Goal: Task Accomplishment & Management: Complete application form

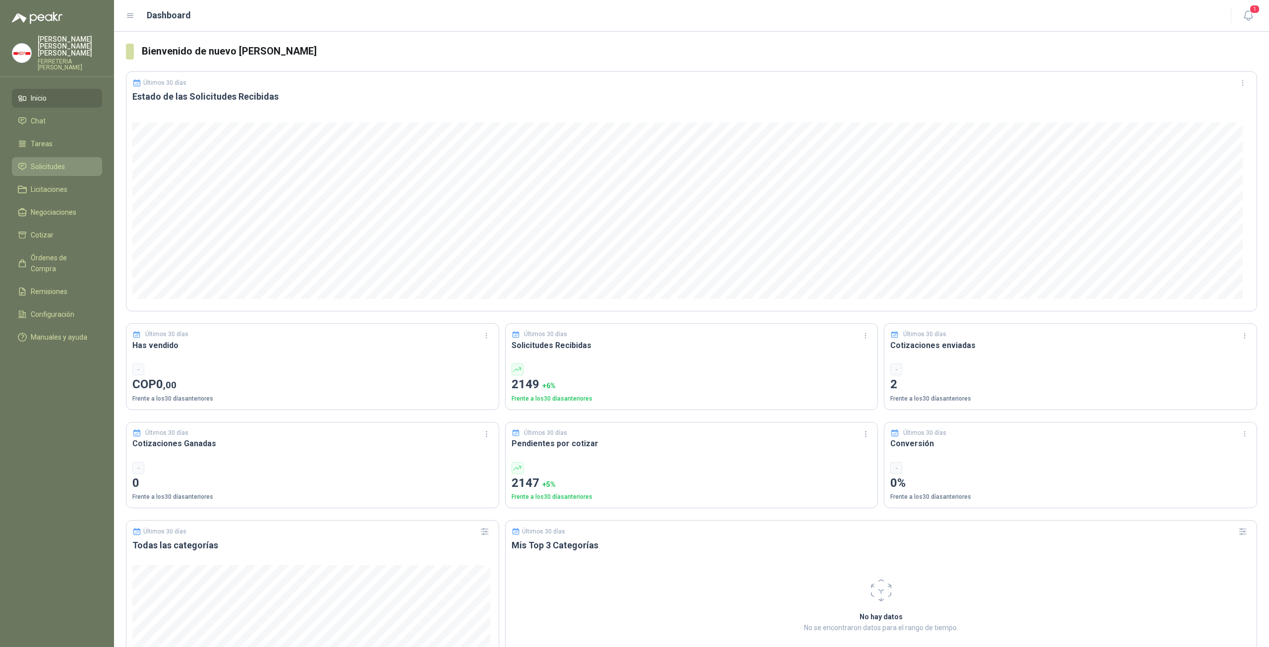
click at [42, 161] on span "Solicitudes" at bounding box center [48, 166] width 34 height 11
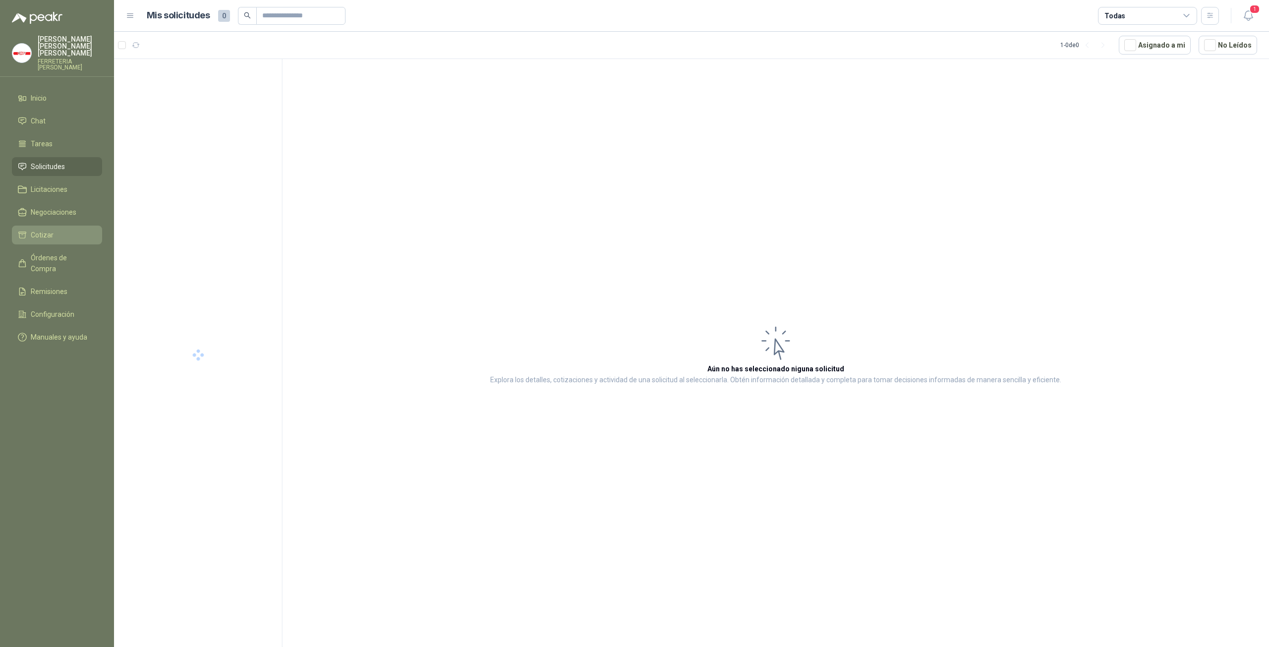
click at [50, 230] on span "Cotizar" at bounding box center [42, 235] width 23 height 11
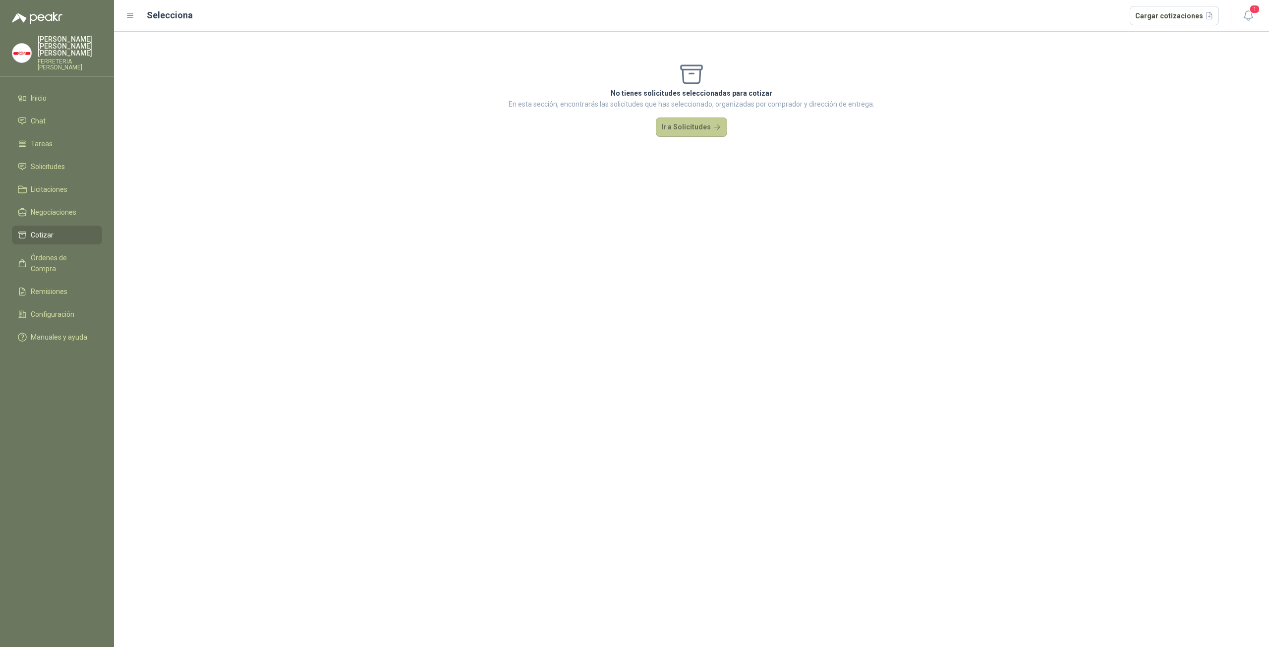
click at [676, 129] on button "Ir a Solicitudes" at bounding box center [691, 127] width 71 height 20
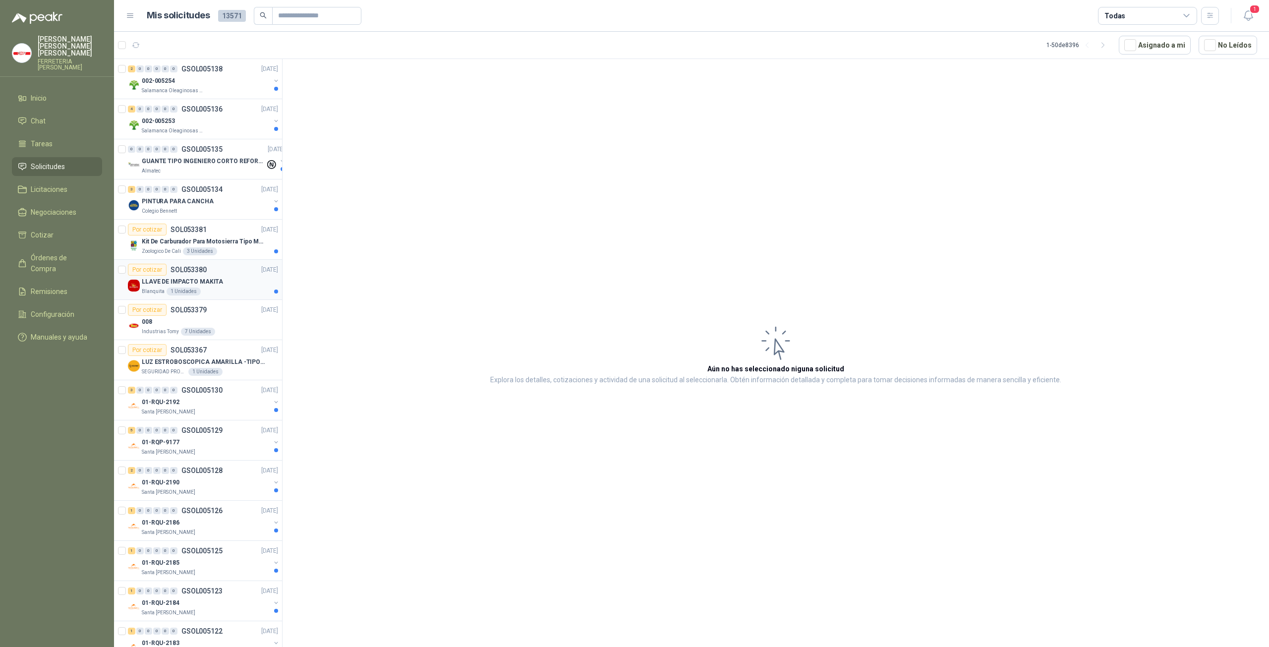
click at [210, 283] on p "LLAVE DE IMPACTO MAKITA" at bounding box center [182, 281] width 81 height 9
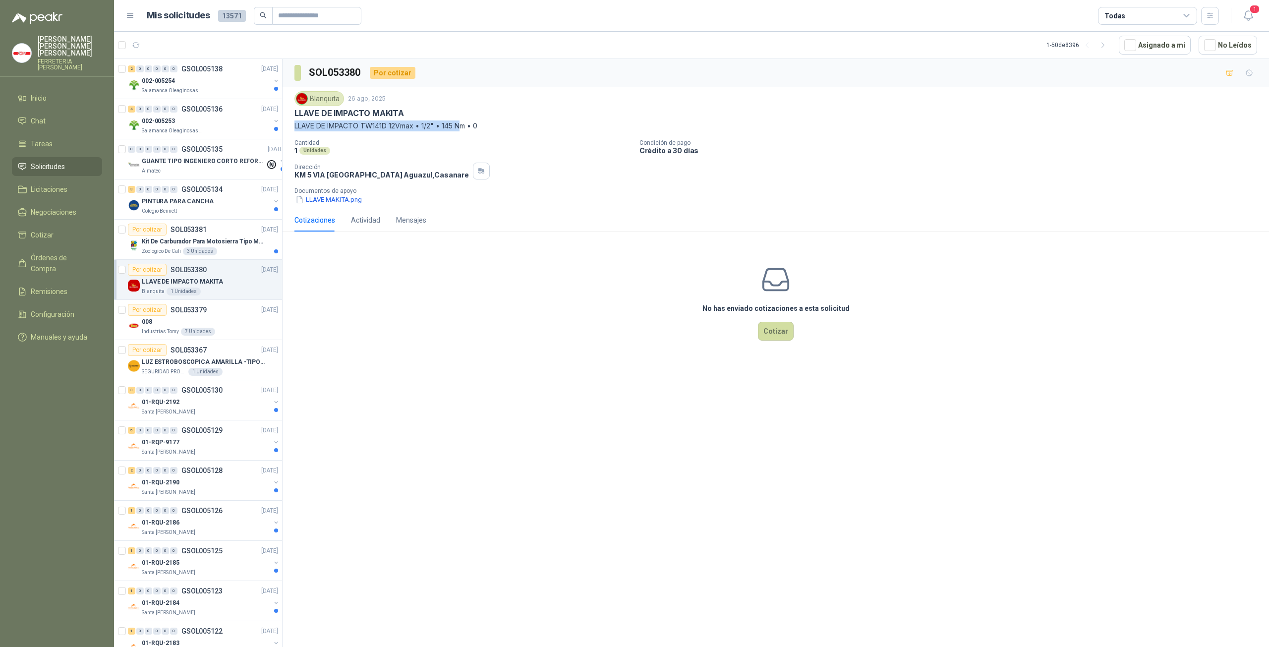
drag, startPoint x: 293, startPoint y: 126, endPoint x: 465, endPoint y: 124, distance: 172.0
click at [465, 124] on div "Blanquita [DATE] LLAVE DE IMPACTO MAKITA LLAVE DE IMPACTO TW141D 12Vmax • 1/2" …" at bounding box center [776, 147] width 986 height 121
click at [361, 127] on p "LLAVE DE IMPACTO TW141D 12Vmax • 1/2" • 145 Nm • 0" at bounding box center [775, 125] width 963 height 11
drag, startPoint x: 363, startPoint y: 124, endPoint x: 424, endPoint y: 200, distance: 97.3
click at [389, 124] on p "LLAVE DE IMPACTO TW141D 12Vmax • 1/2" • 145 Nm • 0" at bounding box center [775, 125] width 963 height 11
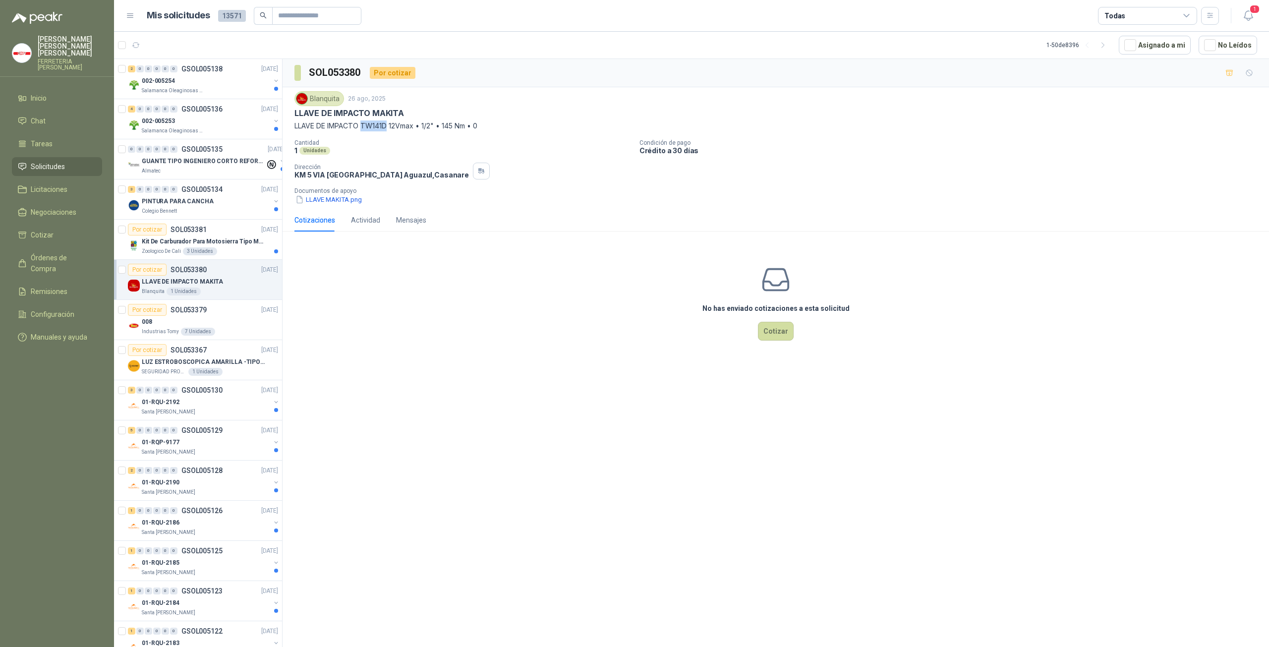
copy p "TW141D"
click at [299, 127] on p "LLAVE DE IMPACTO TW141D 12Vmax • 1/2" • 145 Nm • 0" at bounding box center [775, 125] width 963 height 11
drag, startPoint x: 295, startPoint y: 125, endPoint x: 488, endPoint y: 128, distance: 193.3
click at [488, 128] on p "LLAVE DE IMPACTO TW141D 12Vmax • 1/2" • 145 Nm • 0" at bounding box center [775, 125] width 963 height 11
copy p "LLAVE DE IMPACTO TW141D 12Vmax • 1/2" • 145 Nm • 0"
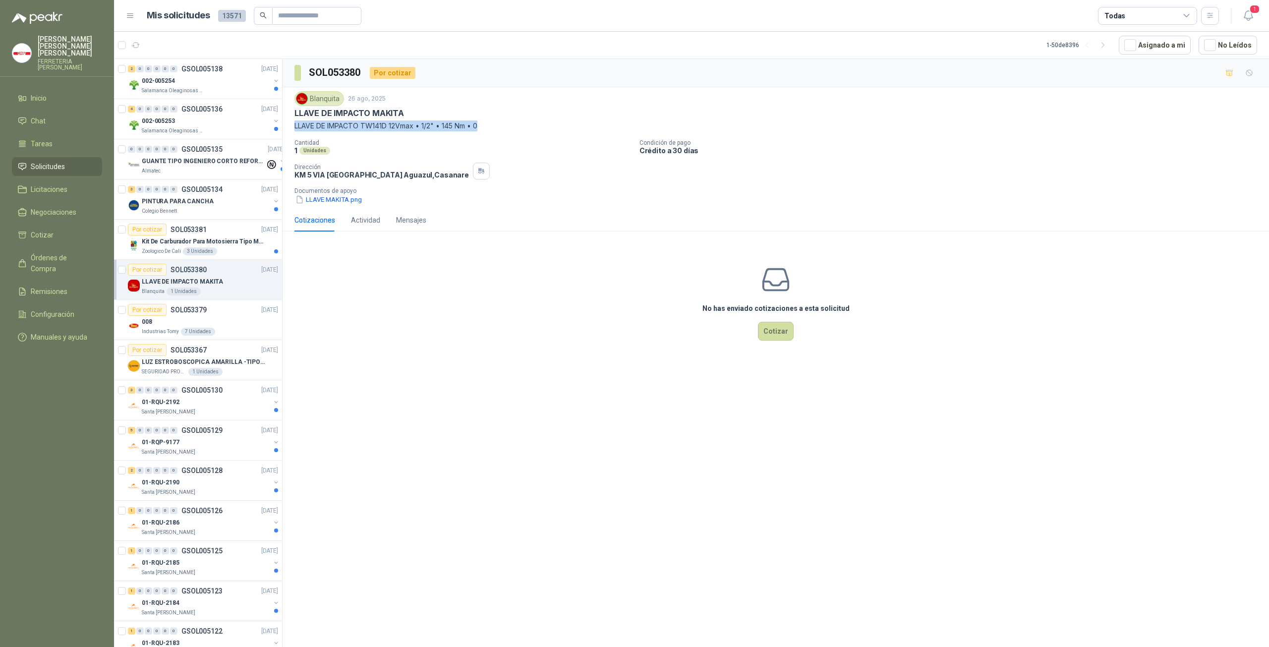
click at [363, 130] on p "LLAVE DE IMPACTO TW141D 12Vmax • 1/2" • 145 Nm • 0" at bounding box center [775, 125] width 963 height 11
drag, startPoint x: 363, startPoint y: 124, endPoint x: 388, endPoint y: 125, distance: 25.3
click at [388, 125] on p "LLAVE DE IMPACTO TW141D 12Vmax • 1/2" • 145 Nm • 0" at bounding box center [775, 125] width 963 height 11
copy p "TW141D"
click at [342, 122] on p "LLAVE DE IMPACTO TW141D 12Vmax • 1/2" • 145 Nm • 0" at bounding box center [775, 125] width 963 height 11
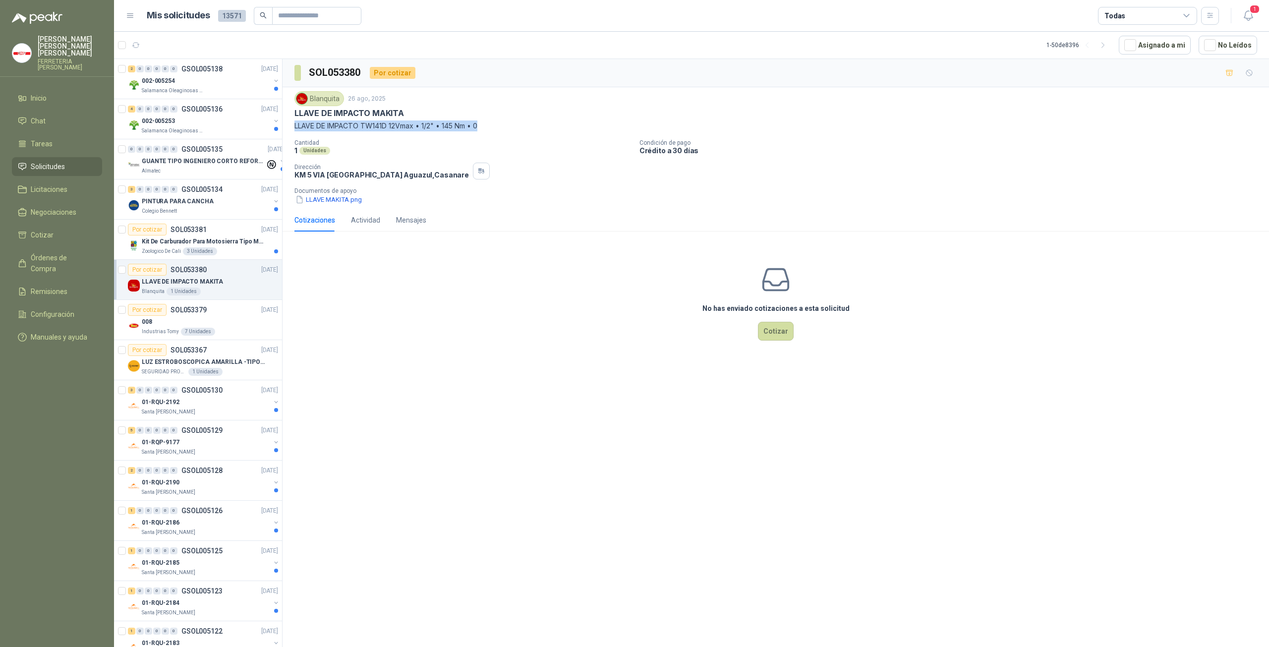
drag, startPoint x: 294, startPoint y: 126, endPoint x: 490, endPoint y: 131, distance: 195.9
click at [490, 131] on div "Blanquita [DATE] LLAVE DE IMPACTO MAKITA LLAVE DE IMPACTO TW141D 12Vmax • 1/2" …" at bounding box center [776, 147] width 986 height 121
copy p "LLAVE DE IMPACTO TW141D 12Vmax • 1/2" • 145 Nm • 0"
click at [560, 332] on div "No has enviado cotizaciones a esta solicitud Cotizar" at bounding box center [776, 302] width 986 height 126
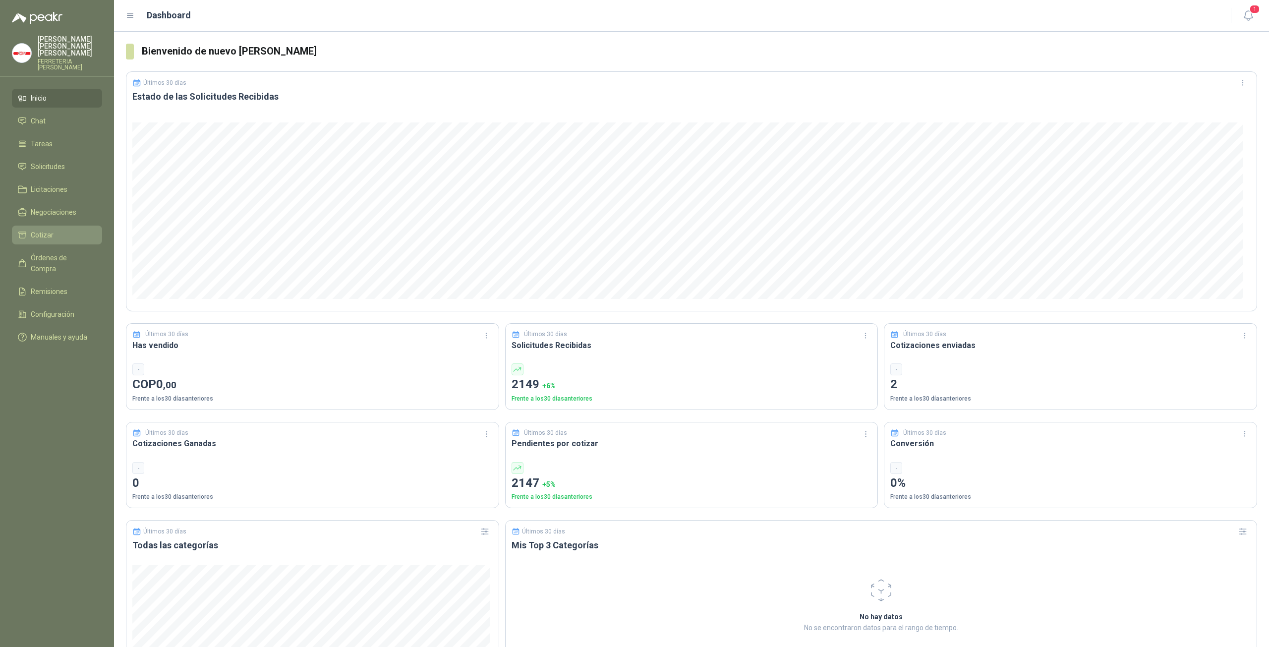
click at [34, 230] on span "Cotizar" at bounding box center [42, 235] width 23 height 11
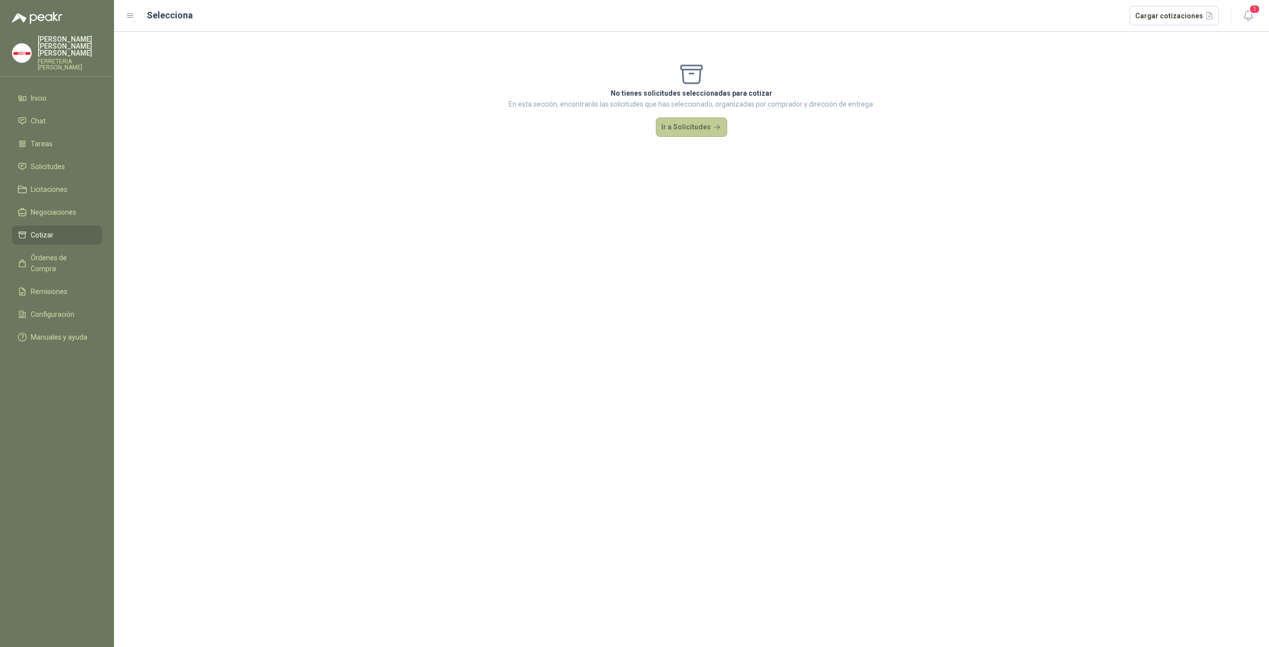
click at [710, 132] on button "Ir a Solicitudes" at bounding box center [691, 127] width 71 height 20
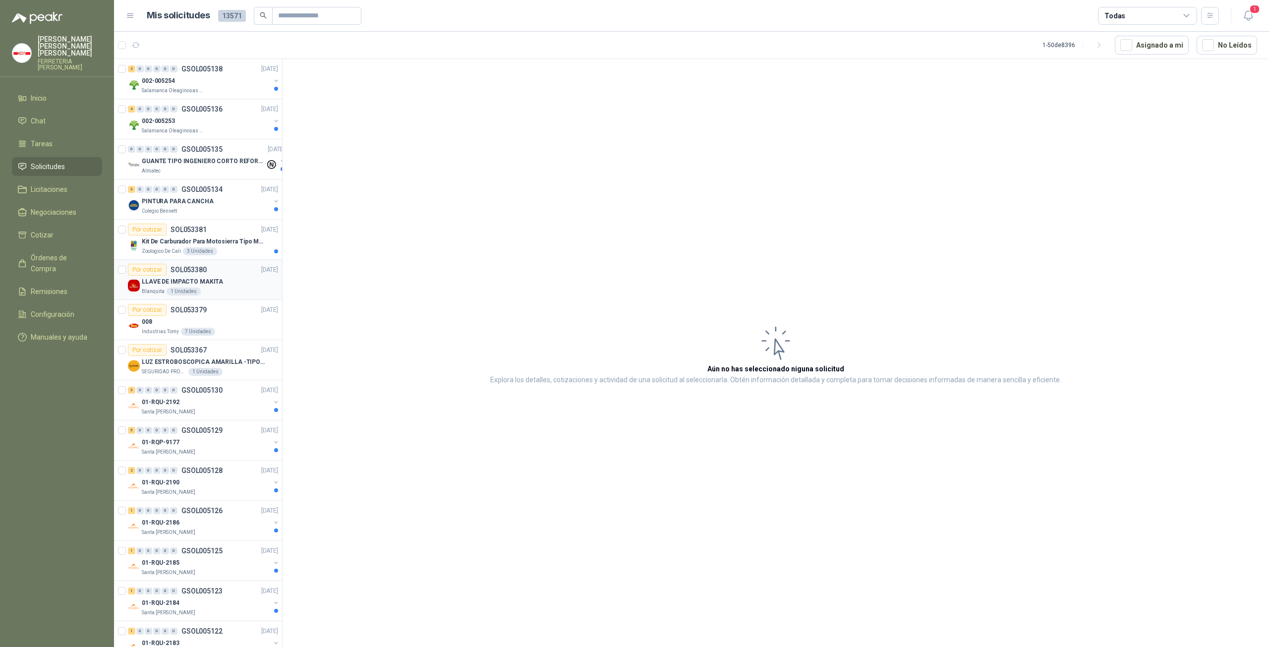
click at [201, 288] on div "Blanquita 1 Unidades" at bounding box center [210, 292] width 136 height 8
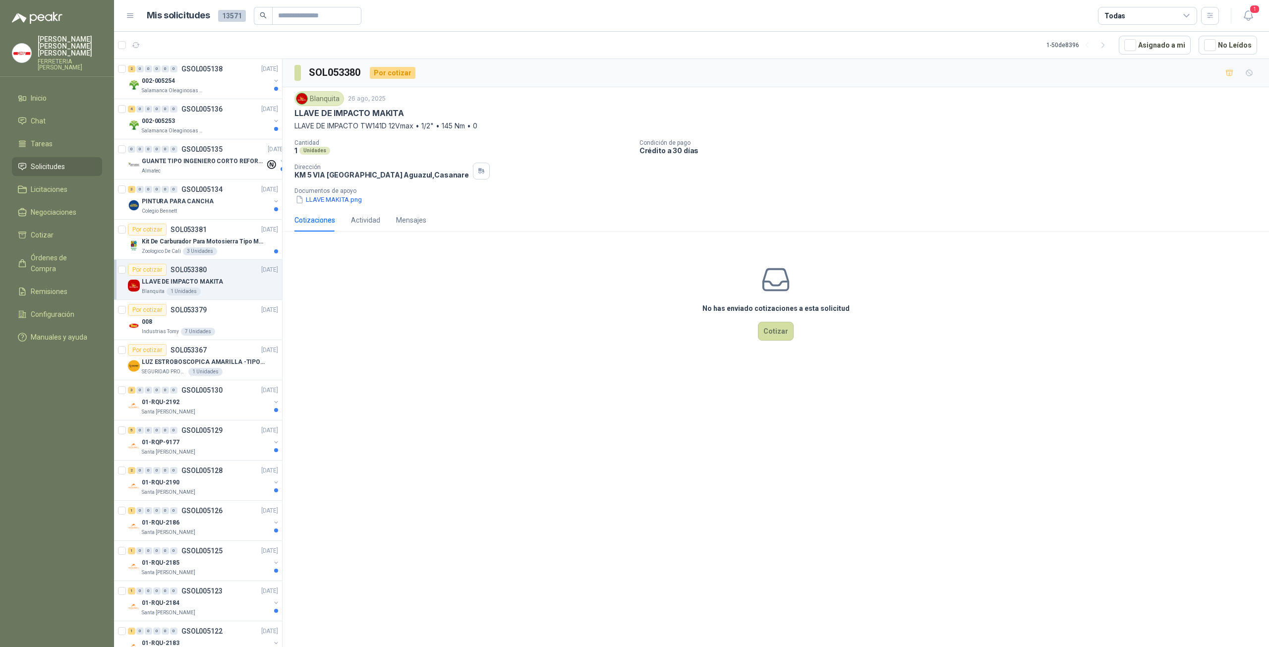
click at [295, 113] on div "Blanquita [DATE] LLAVE DE IMPACTO MAKITA LLAVE DE IMPACTO TW141D 12Vmax • 1/2" …" at bounding box center [776, 147] width 986 height 121
copy p "LLAVE DE IMPACTO TW141D 12Vmax • 1/2" • 145 Nm • 0"
drag, startPoint x: 294, startPoint y: 124, endPoint x: 492, endPoint y: 130, distance: 197.4
click at [492, 130] on div "Blanquita [DATE] LLAVE DE IMPACTO MAKITA LLAVE DE IMPACTO TW141D 12Vmax • 1/2" …" at bounding box center [775, 148] width 963 height 114
click at [774, 329] on button "Cotizar" at bounding box center [776, 331] width 36 height 19
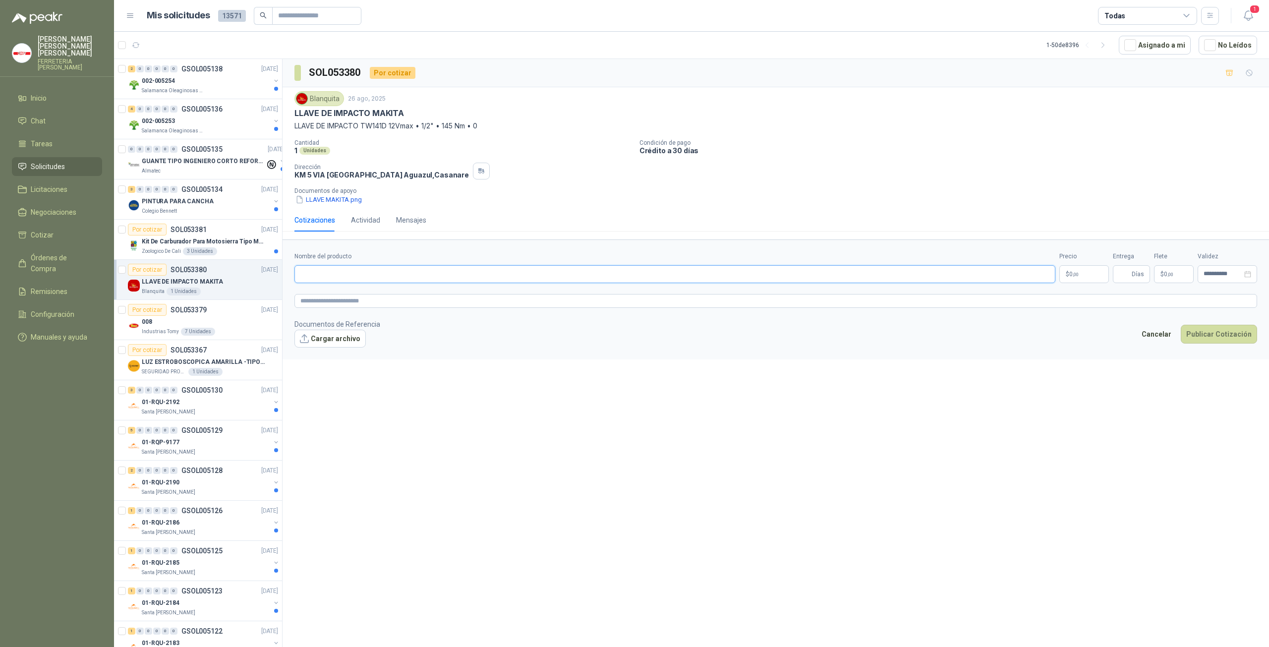
click at [352, 269] on input "Nombre del producto" at bounding box center [674, 274] width 761 height 18
paste input "**********"
type input "**********"
click at [356, 297] on textarea at bounding box center [775, 301] width 963 height 14
paste textarea "**********"
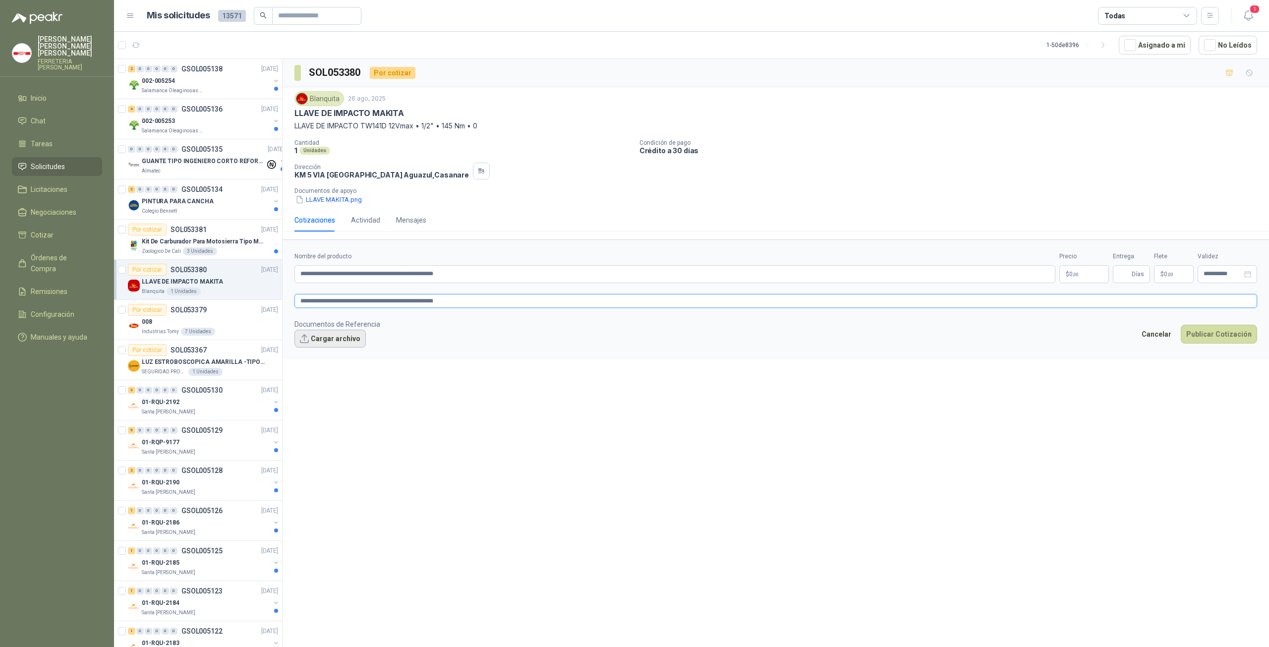
type textarea "**********"
click at [346, 336] on button "Cargar archivo" at bounding box center [329, 339] width 71 height 18
click at [1084, 275] on p "$ 0 ,00" at bounding box center [1084, 274] width 50 height 18
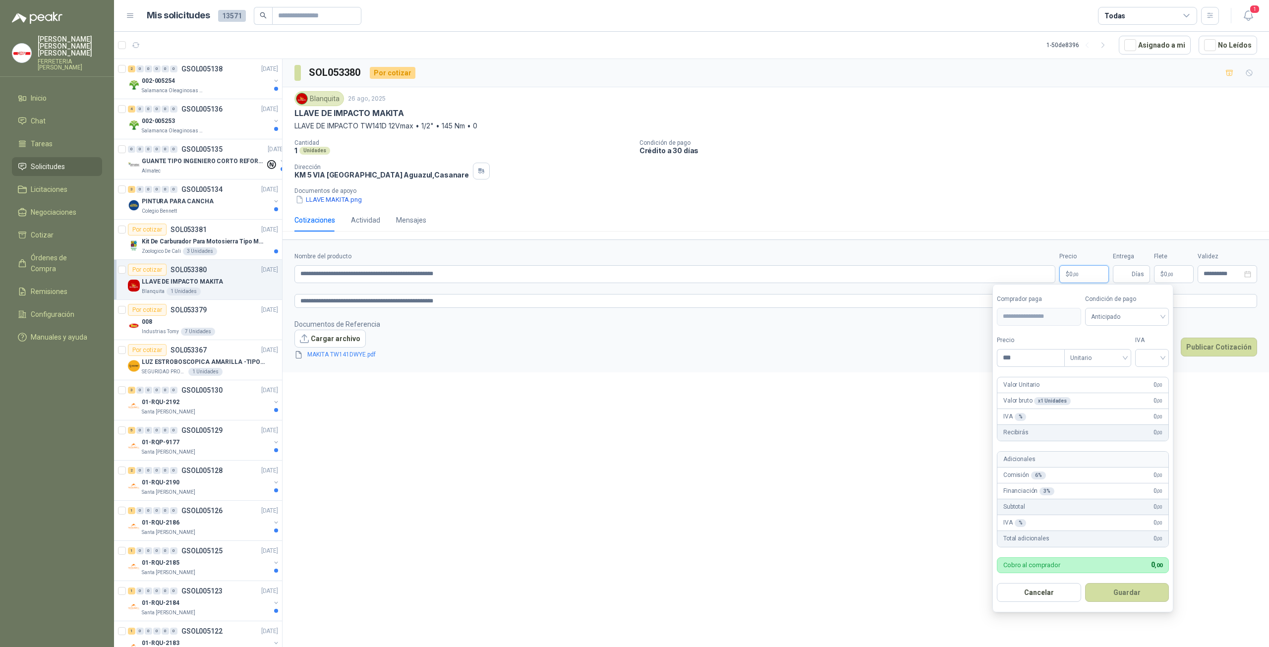
click at [1083, 275] on p "$ 0 ,00" at bounding box center [1084, 274] width 50 height 18
drag, startPoint x: 1015, startPoint y: 362, endPoint x: 980, endPoint y: 365, distance: 34.8
click at [978, 365] on body "[PERSON_NAME] FERRETERIA [PERSON_NAME] SAS Inicio Chat Tareas Solicitudes Licit…" at bounding box center [634, 323] width 1269 height 647
type input "*********"
click at [1159, 357] on input "search" at bounding box center [1152, 356] width 22 height 15
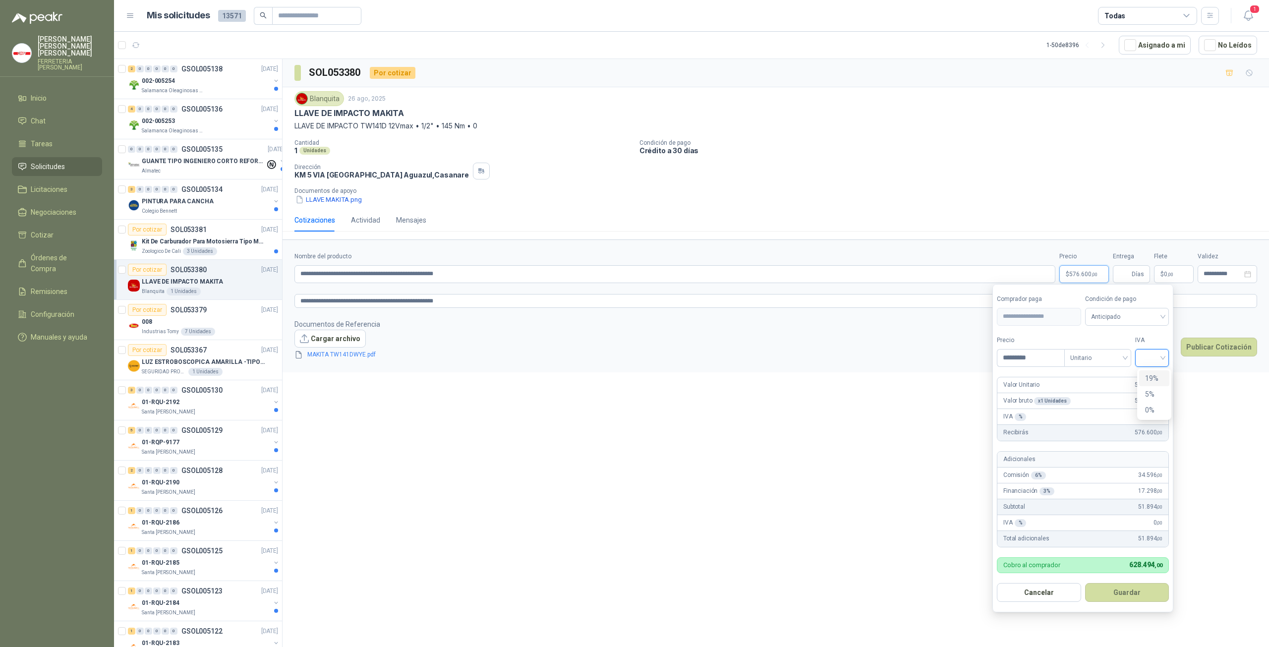
click at [1156, 376] on div "19%" at bounding box center [1154, 378] width 18 height 11
click at [1107, 595] on button "Guardar" at bounding box center [1128, 592] width 85 height 19
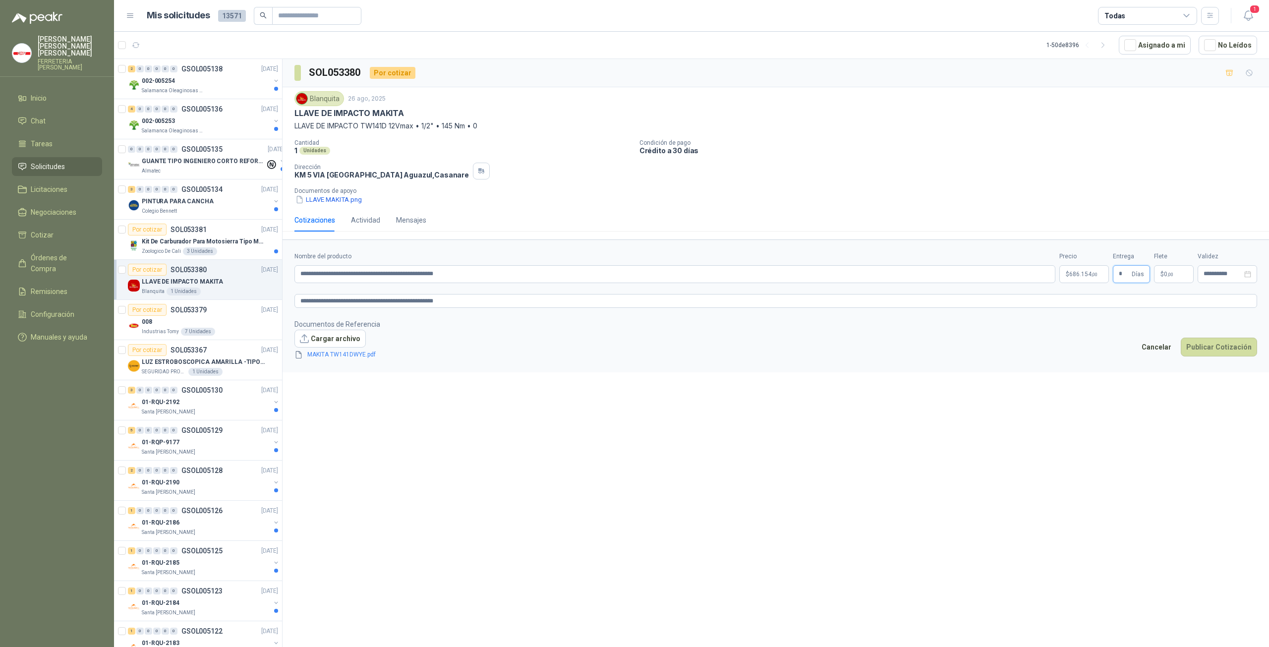
type input "*"
click at [1171, 272] on span ",00" at bounding box center [1170, 274] width 6 height 5
type input "********"
click at [1206, 294] on textarea "**********" at bounding box center [775, 301] width 963 height 14
click at [1244, 273] on icon "close-circle" at bounding box center [1247, 274] width 7 height 7
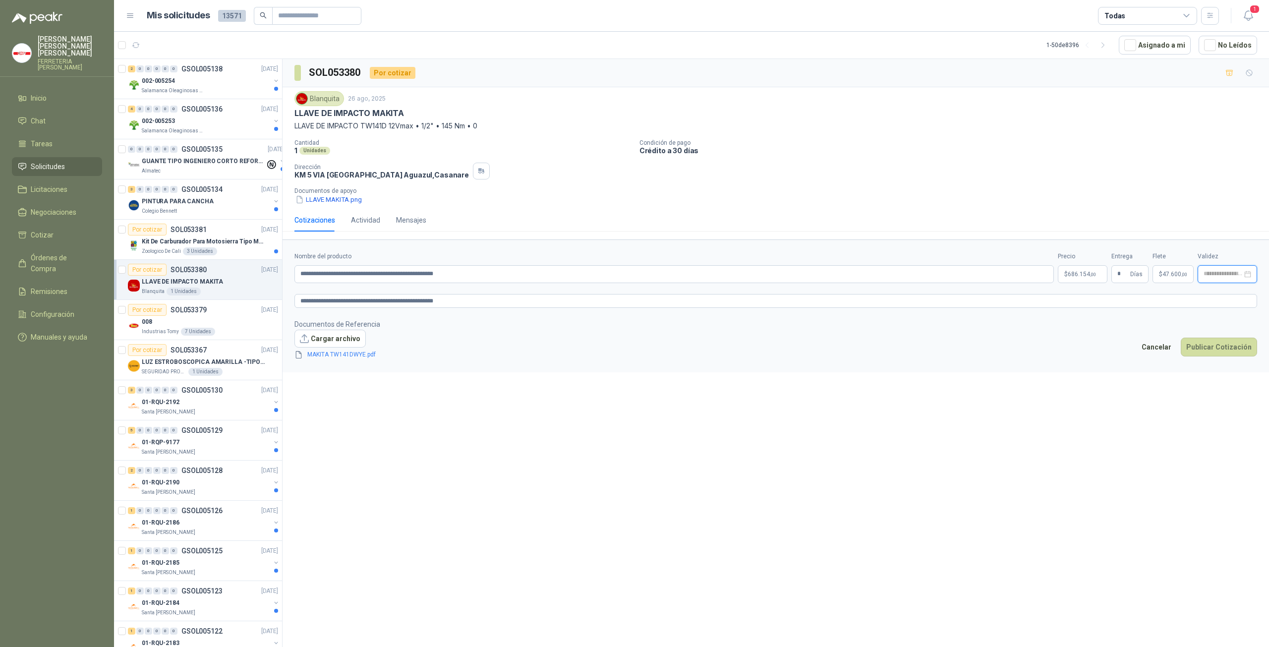
click at [1229, 273] on input at bounding box center [1223, 274] width 39 height 6
click at [1233, 293] on button "button" at bounding box center [1236, 294] width 11 height 20
click at [1170, 405] on div "30" at bounding box center [1168, 407] width 12 height 12
type input "**********"
click at [1127, 488] on div "**********" at bounding box center [776, 354] width 986 height 591
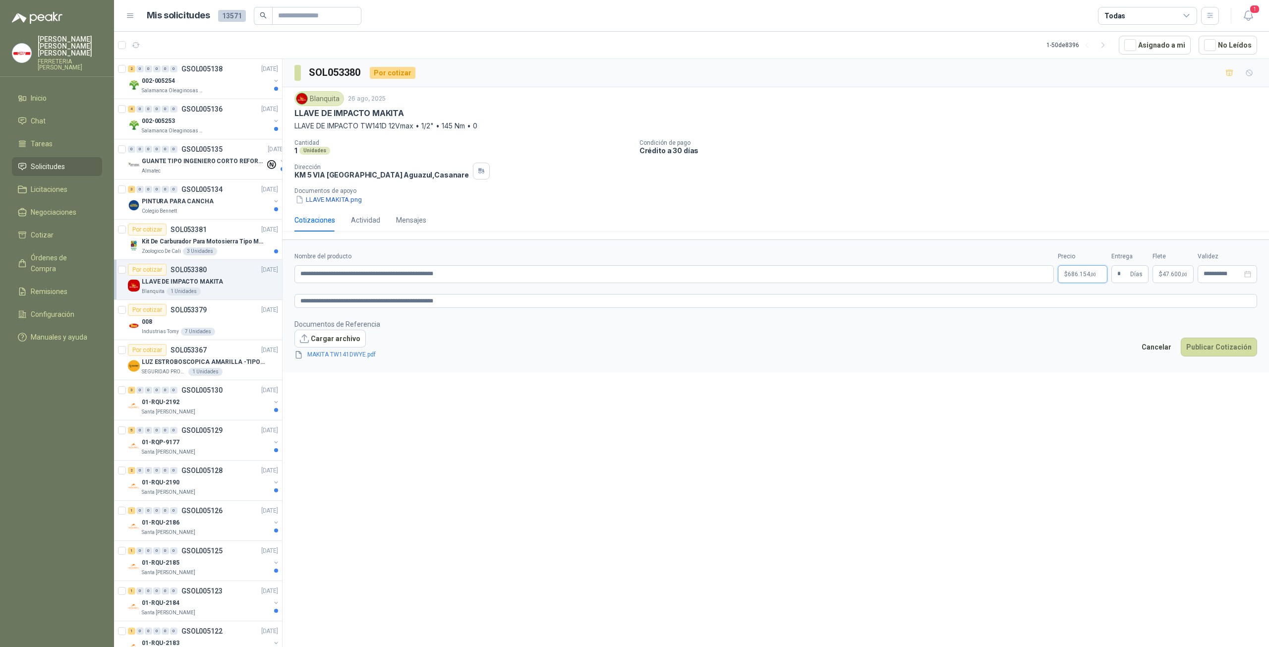
click at [1080, 272] on span "686.154 ,00" at bounding box center [1082, 274] width 28 height 6
click at [1204, 452] on div "**********" at bounding box center [776, 354] width 986 height 591
click at [1204, 347] on button "Publicar Cotización" at bounding box center [1219, 347] width 76 height 19
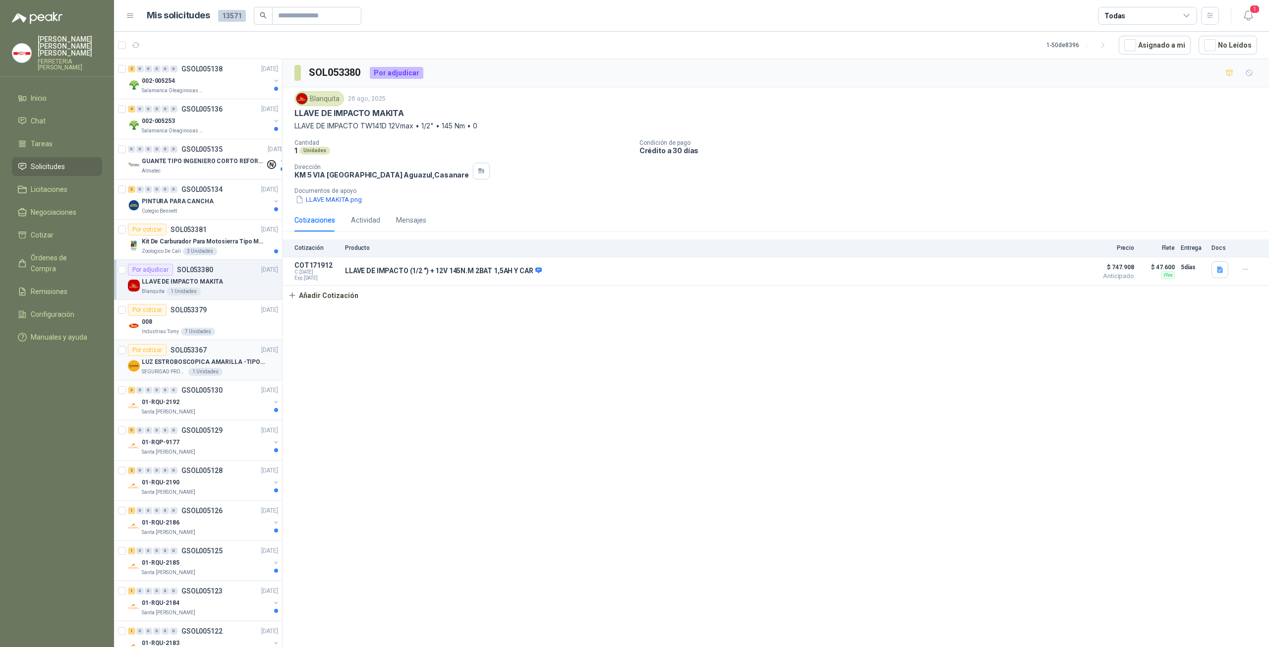
click at [172, 363] on p "LUZ ESTROBOSCOPICA AMARILLA -TIPO BALA" at bounding box center [203, 361] width 123 height 9
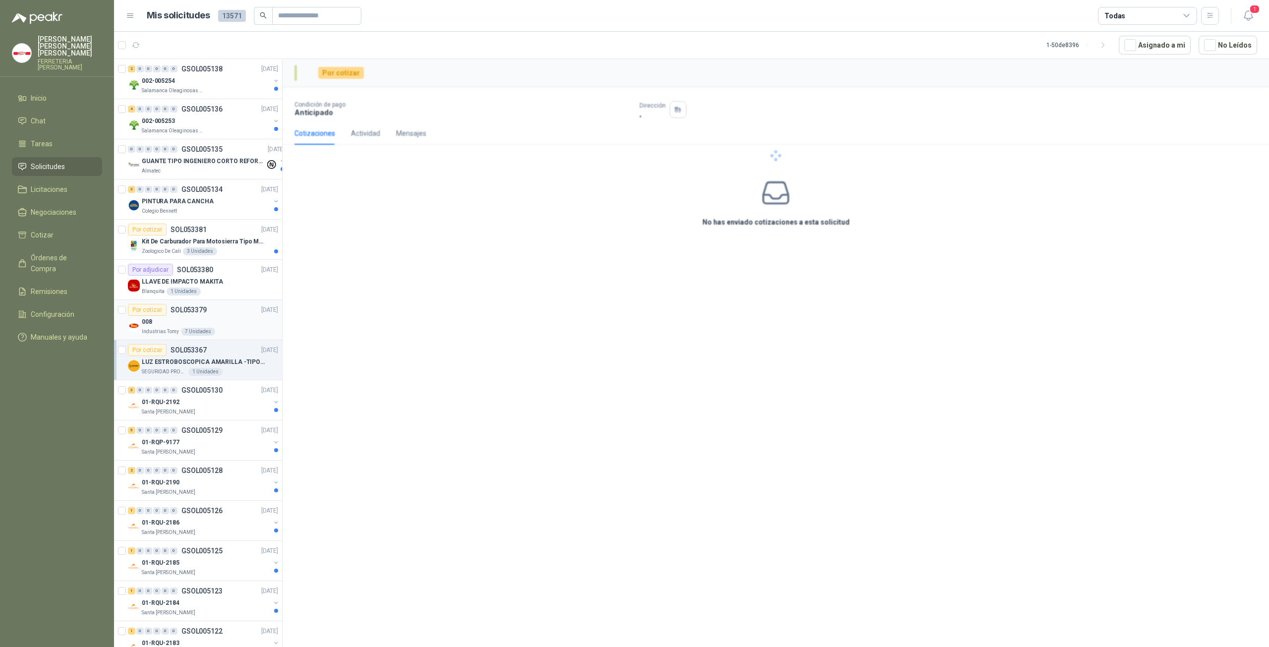
click at [175, 329] on p "Industrias Tomy" at bounding box center [160, 332] width 37 height 8
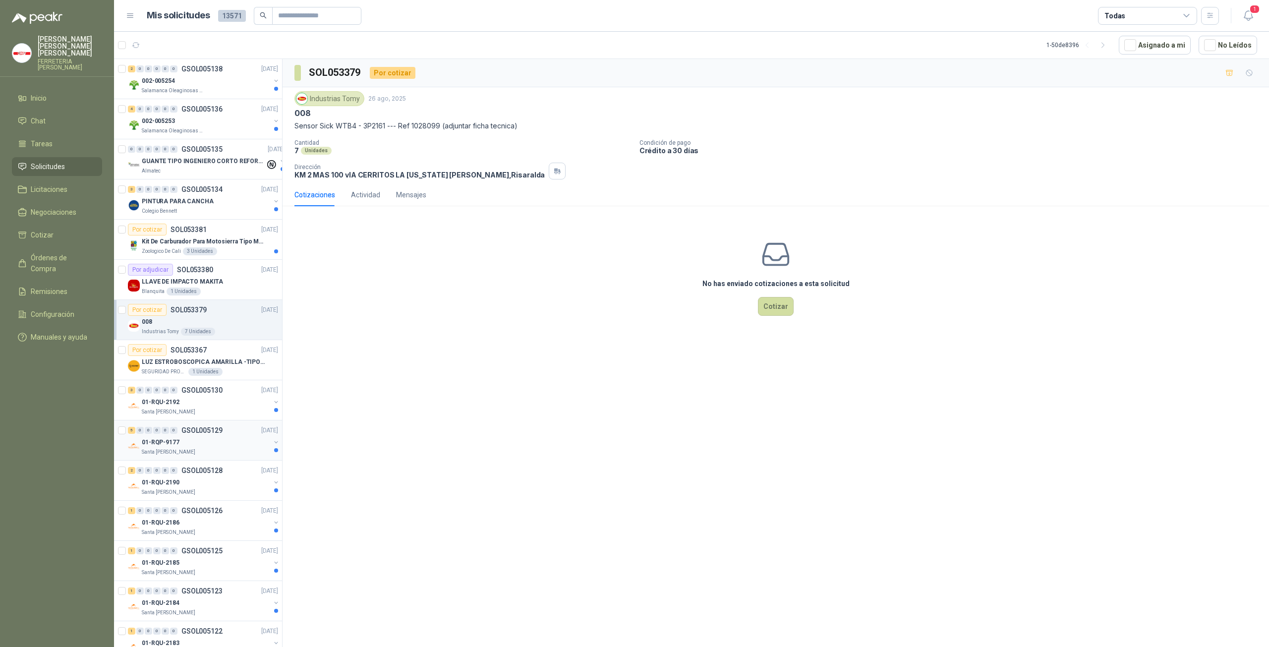
scroll to position [231, 0]
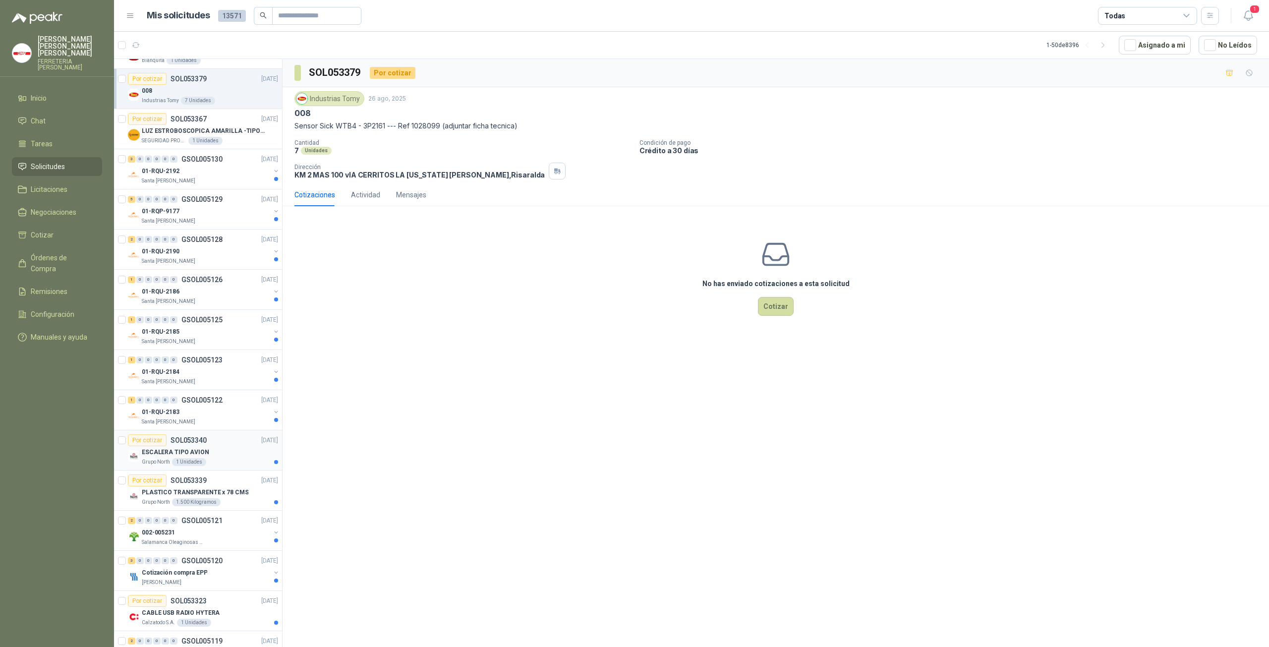
click at [169, 438] on div "Por cotizar SOL053340" at bounding box center [167, 440] width 79 height 12
click at [769, 303] on button "Cotizar" at bounding box center [776, 306] width 36 height 19
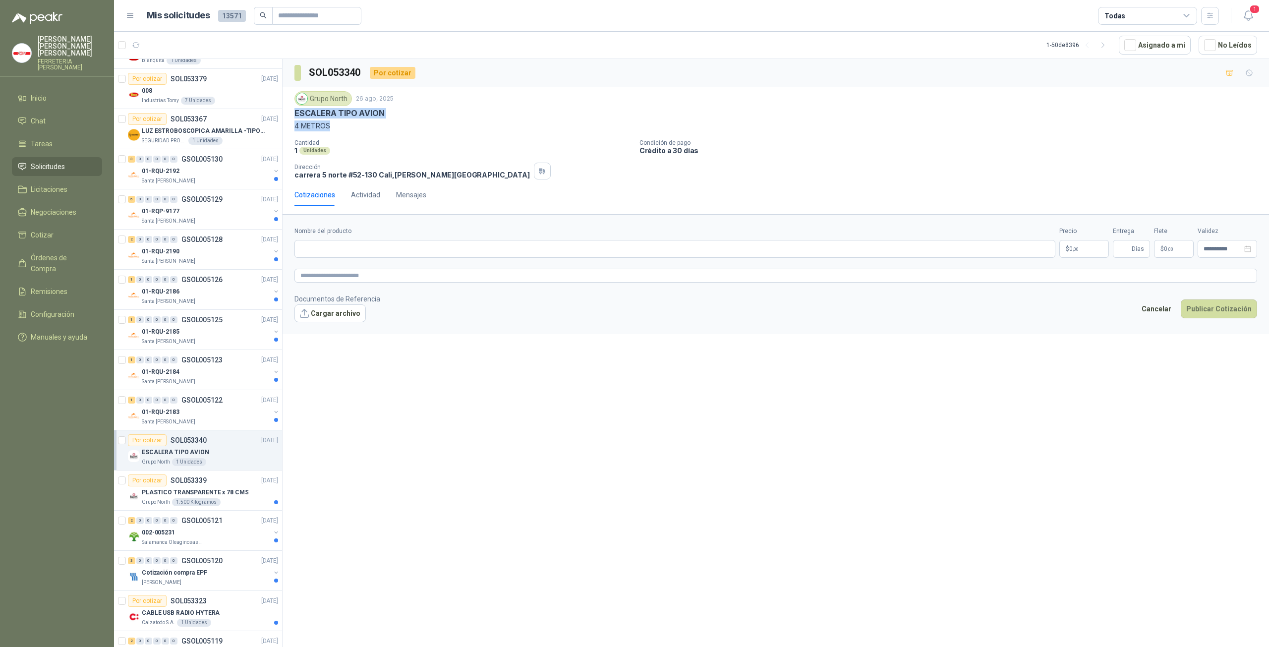
drag, startPoint x: 294, startPoint y: 112, endPoint x: 332, endPoint y: 129, distance: 40.8
click at [332, 129] on div "Grupo North [DATE] ESCALERA TIPO AVION 4 METROS Cantidad 1 Unidades Condición d…" at bounding box center [776, 135] width 986 height 96
copy div "ESCALERA TIPO AVION 4 METROS"
click at [655, 313] on footer "Documentos de Referencia Cargar archivo Cancelar Publicar Cotización" at bounding box center [775, 307] width 963 height 29
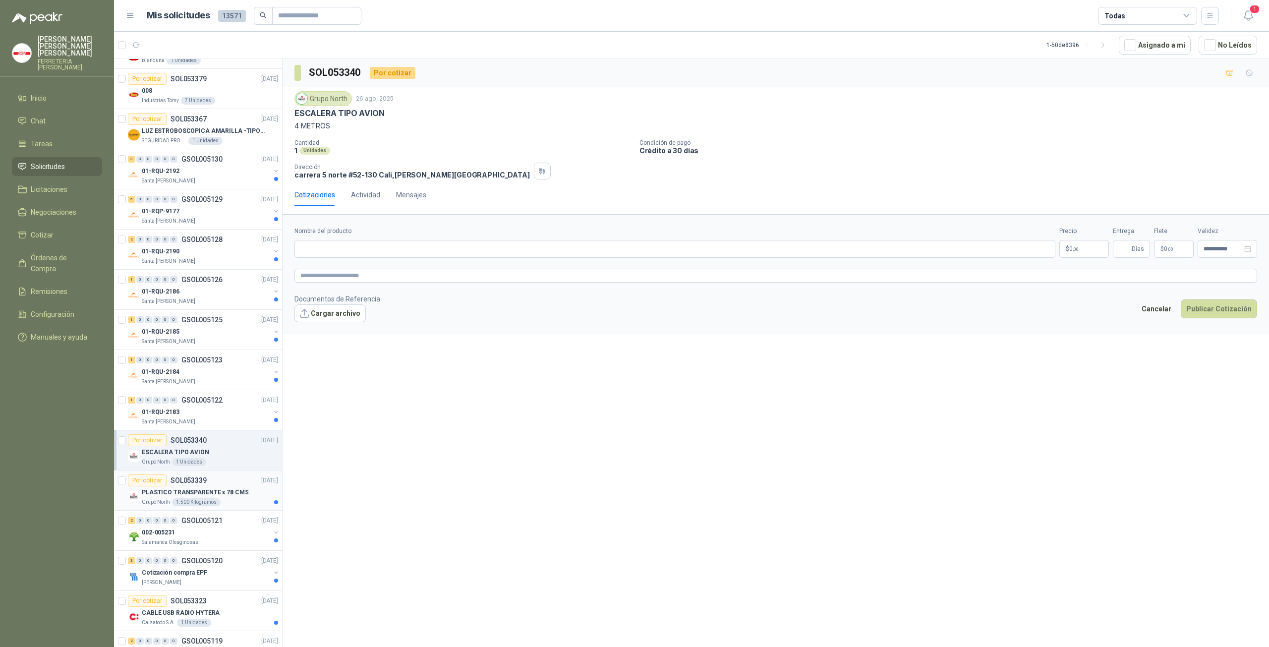
scroll to position [463, 0]
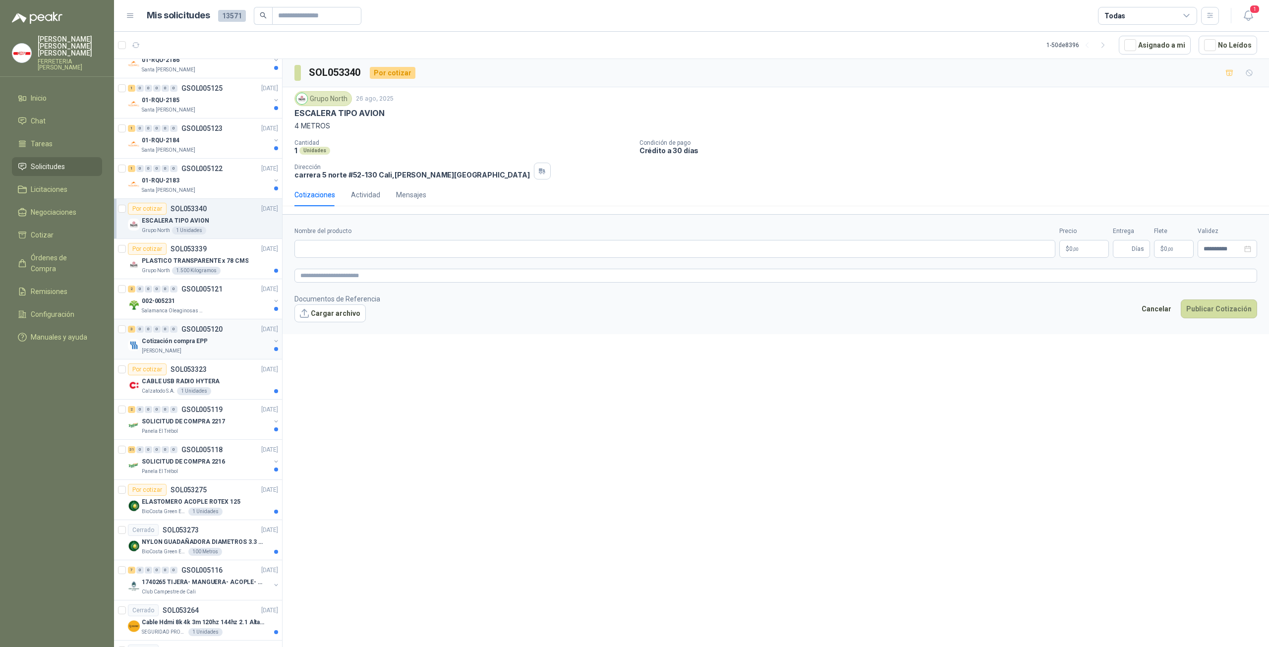
click at [211, 349] on div "[PERSON_NAME]" at bounding box center [206, 351] width 128 height 8
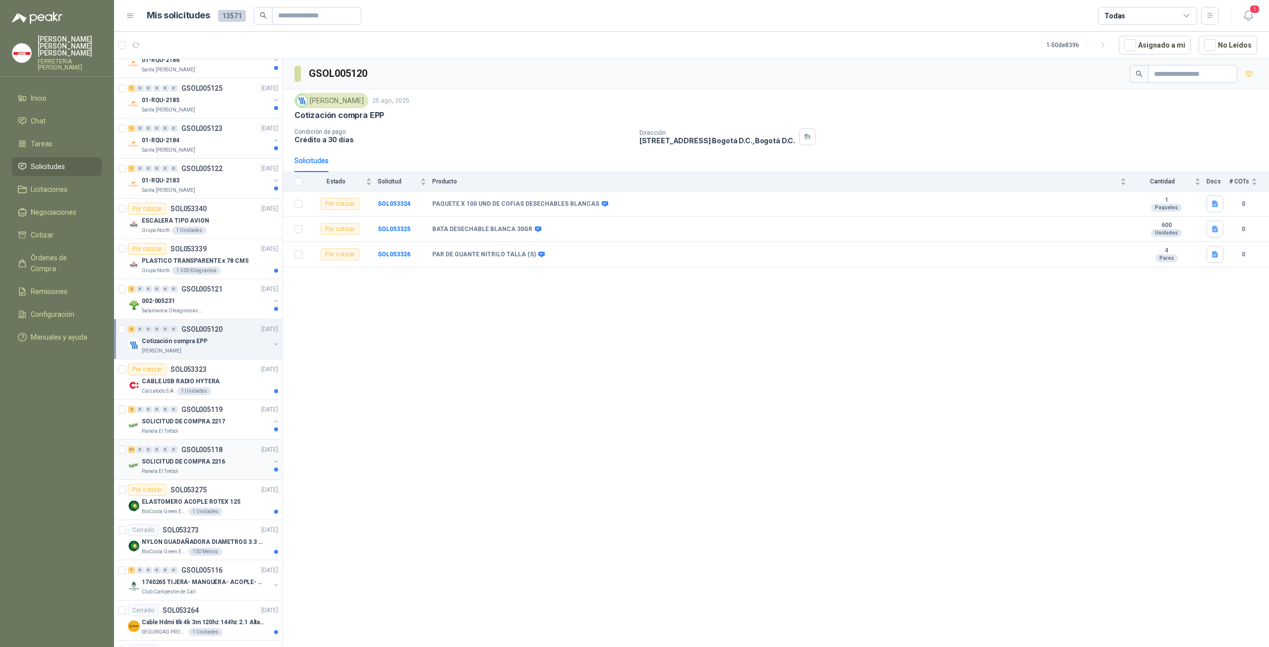
click at [226, 456] on div "SOLICITUD DE COMPRA 2216" at bounding box center [206, 462] width 128 height 12
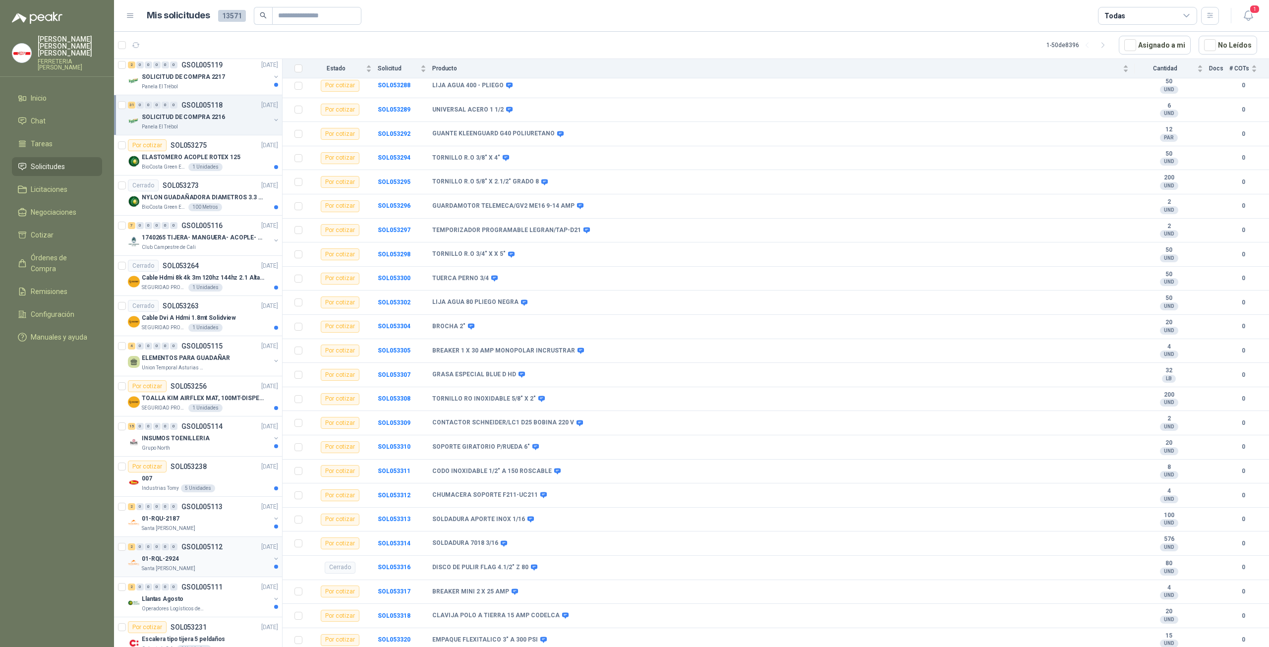
scroll to position [925, 0]
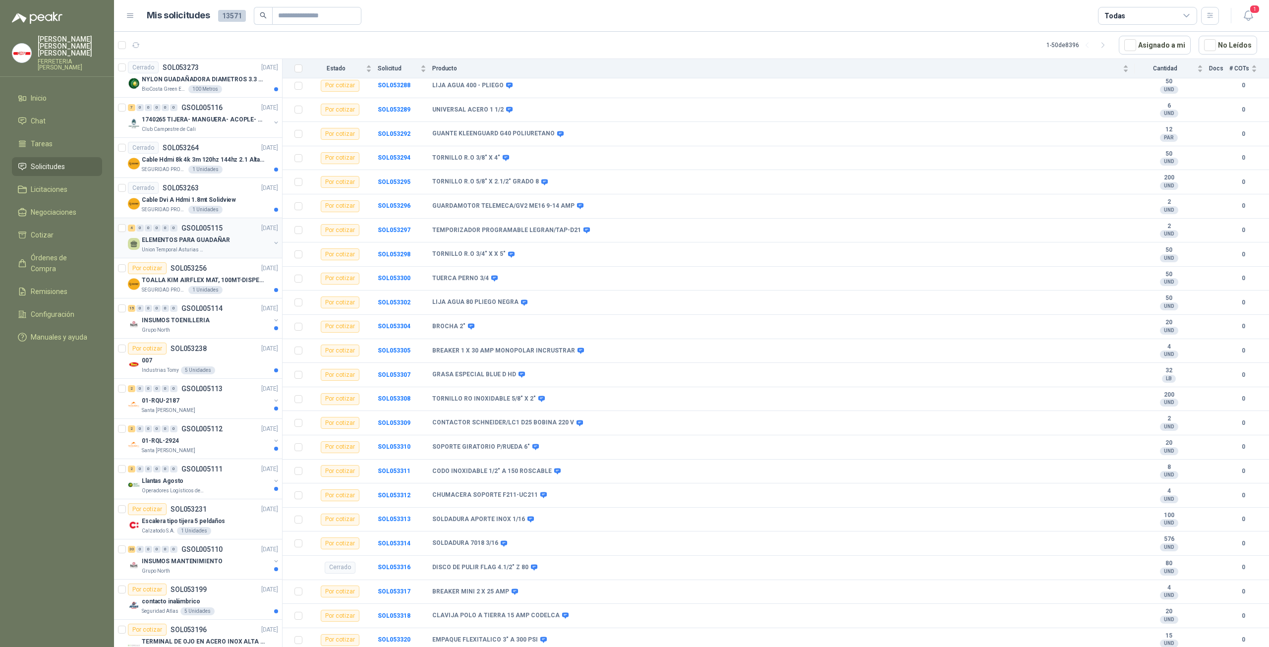
click at [205, 246] on div "Union Temporal Asturias Hogares Felices" at bounding box center [206, 250] width 128 height 8
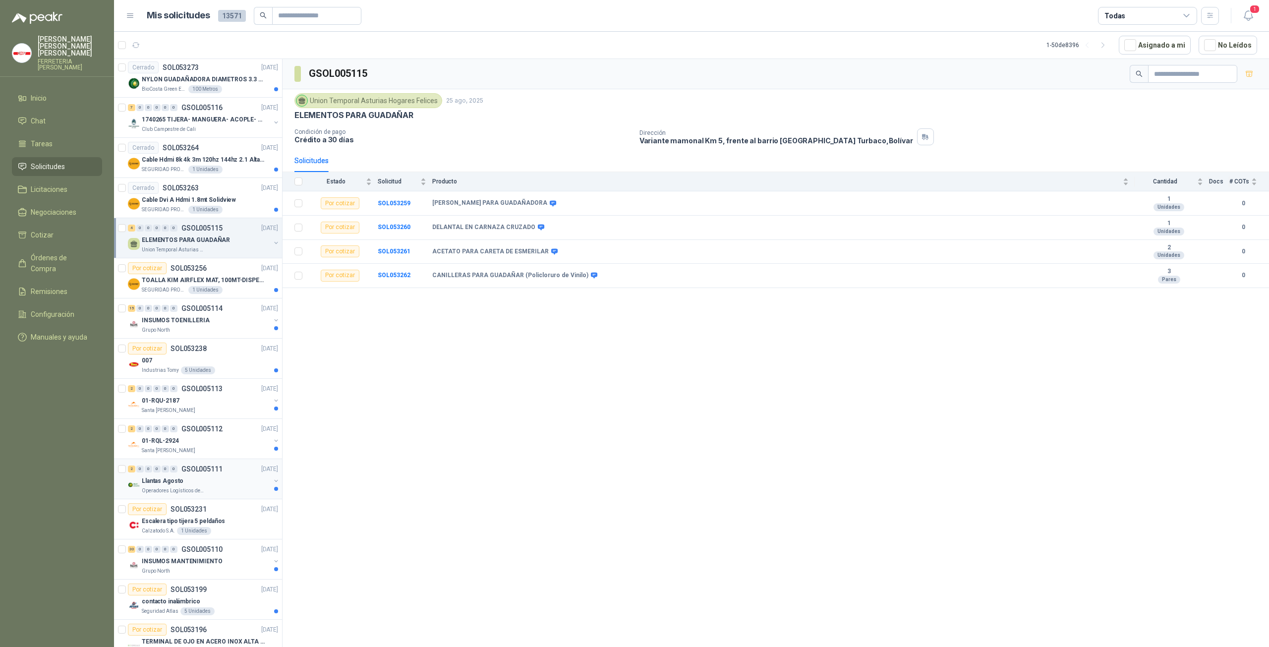
scroll to position [1157, 0]
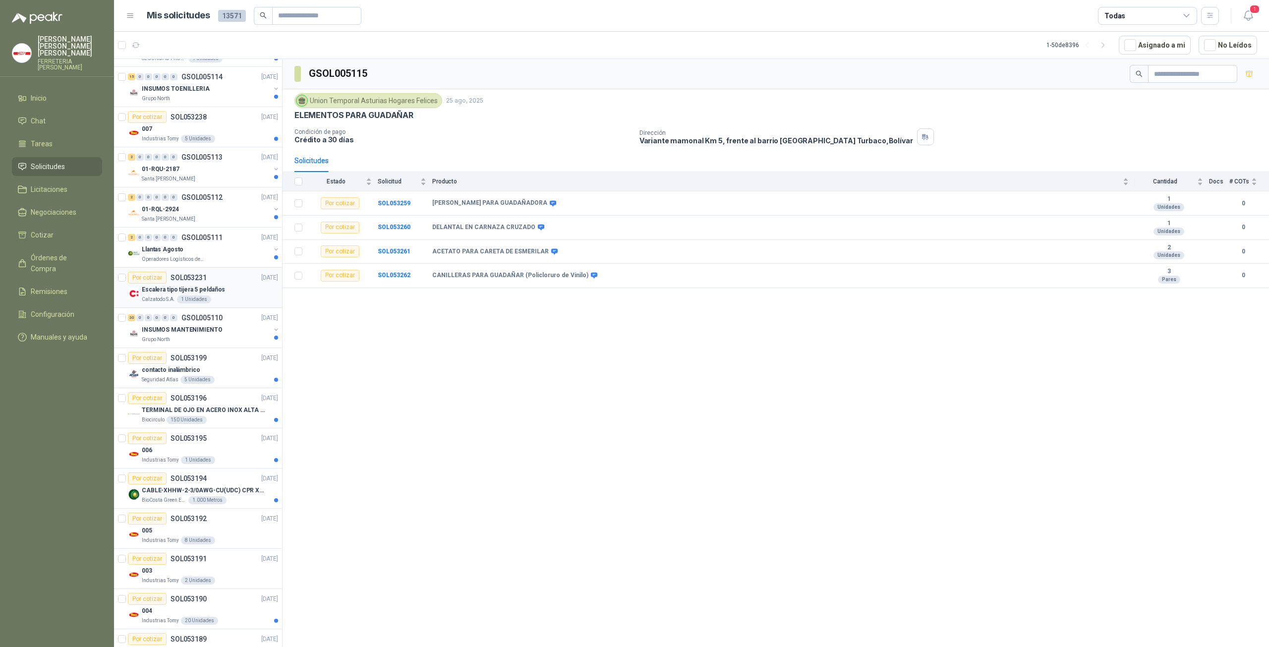
click at [216, 285] on p "Escalera tipo tijera 5 peldaños" at bounding box center [183, 289] width 83 height 9
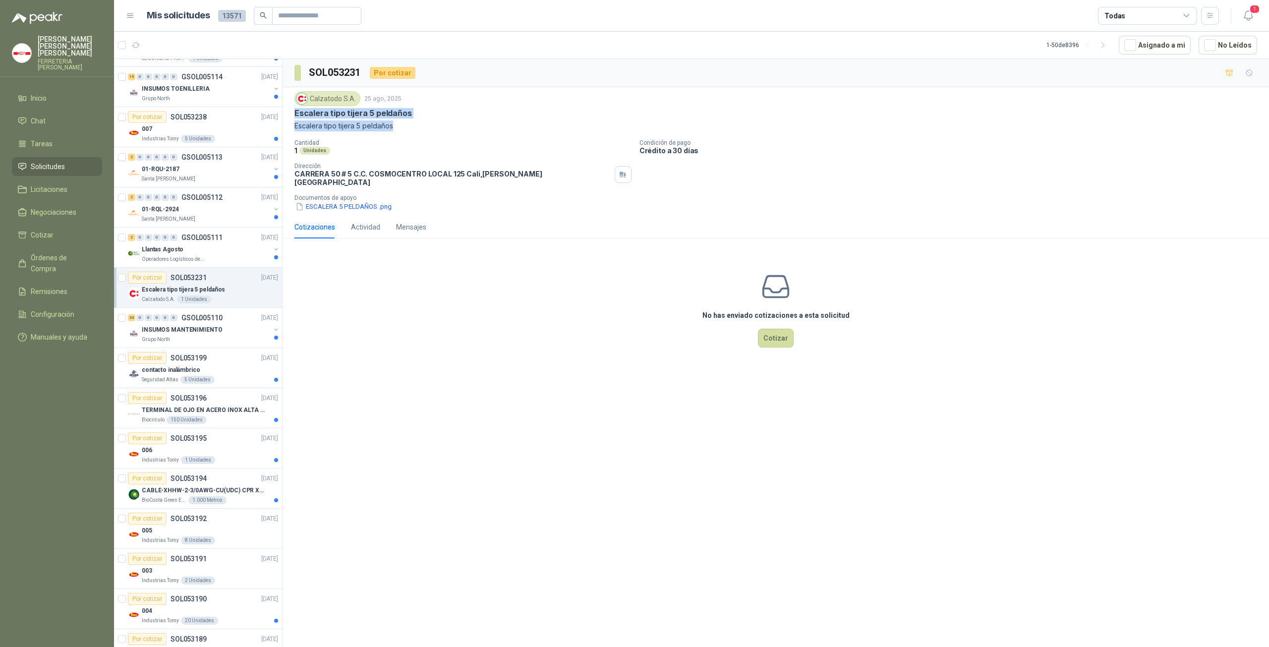
drag, startPoint x: 294, startPoint y: 112, endPoint x: 396, endPoint y: 123, distance: 102.3
click at [396, 123] on div "Calzatodo [DATE] Escalera tipo tijera 5 peldaños Escalera tipo tijera 5 peldaños" at bounding box center [775, 111] width 963 height 40
copy div "Escalera tipo tijera 5 peldaños Escalera tipo tijera 5 peldaños"
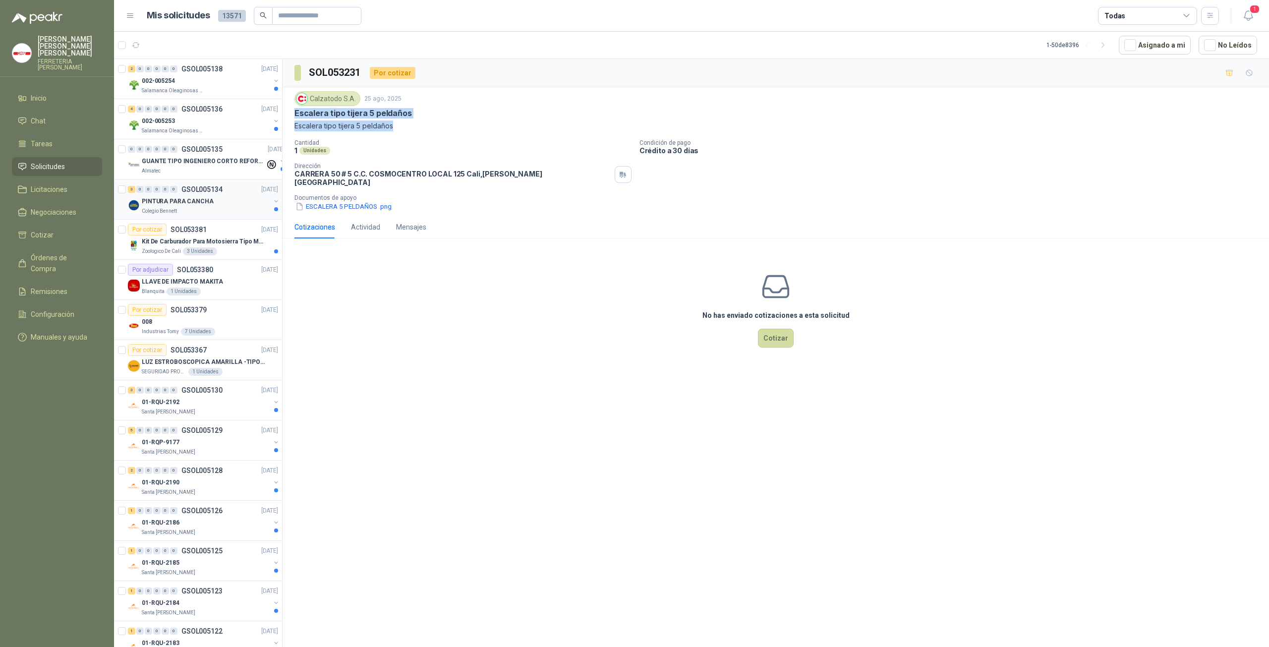
click at [223, 197] on div "PINTURA PARA CANCHA" at bounding box center [206, 201] width 128 height 12
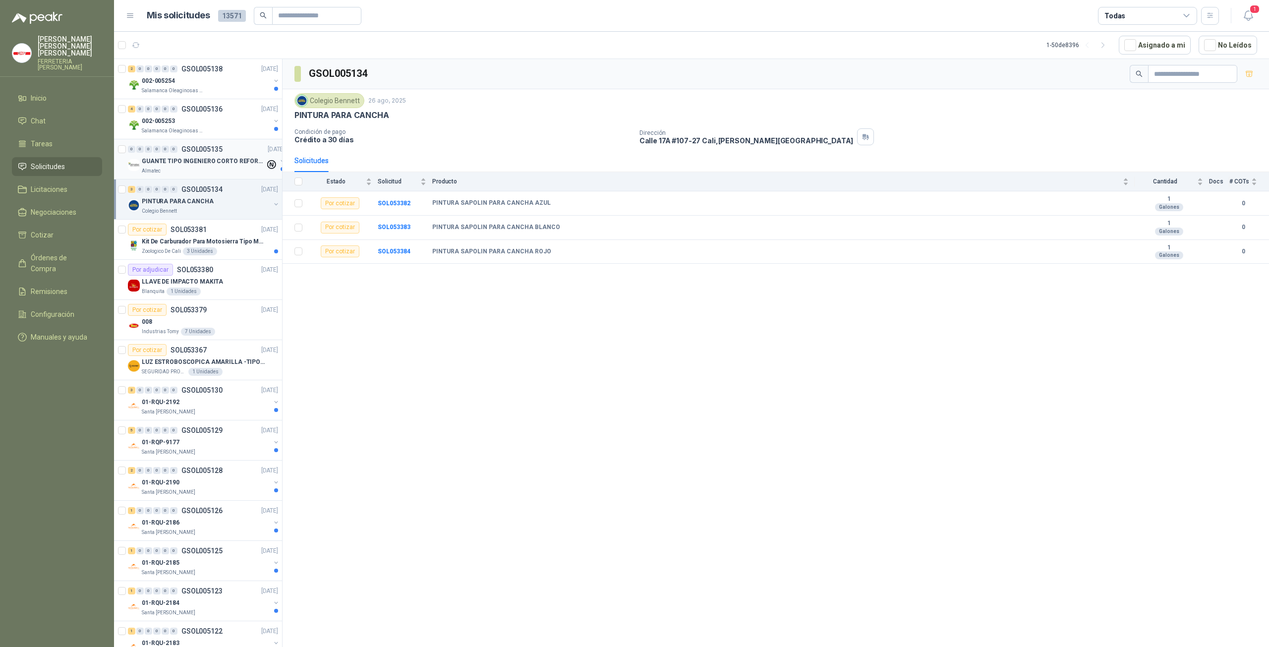
click at [209, 157] on p "GUANTE TIPO INGENIERO CORTO REFORZADO" at bounding box center [203, 161] width 123 height 9
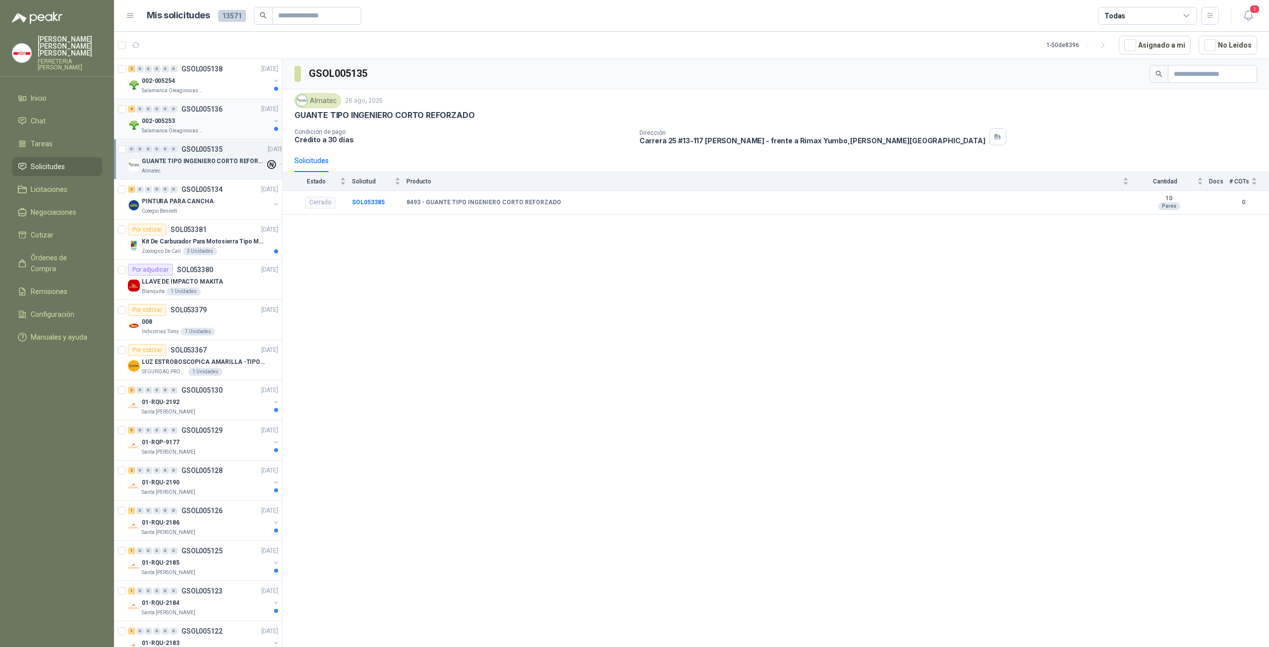
click at [212, 124] on div "002-005253" at bounding box center [206, 121] width 128 height 12
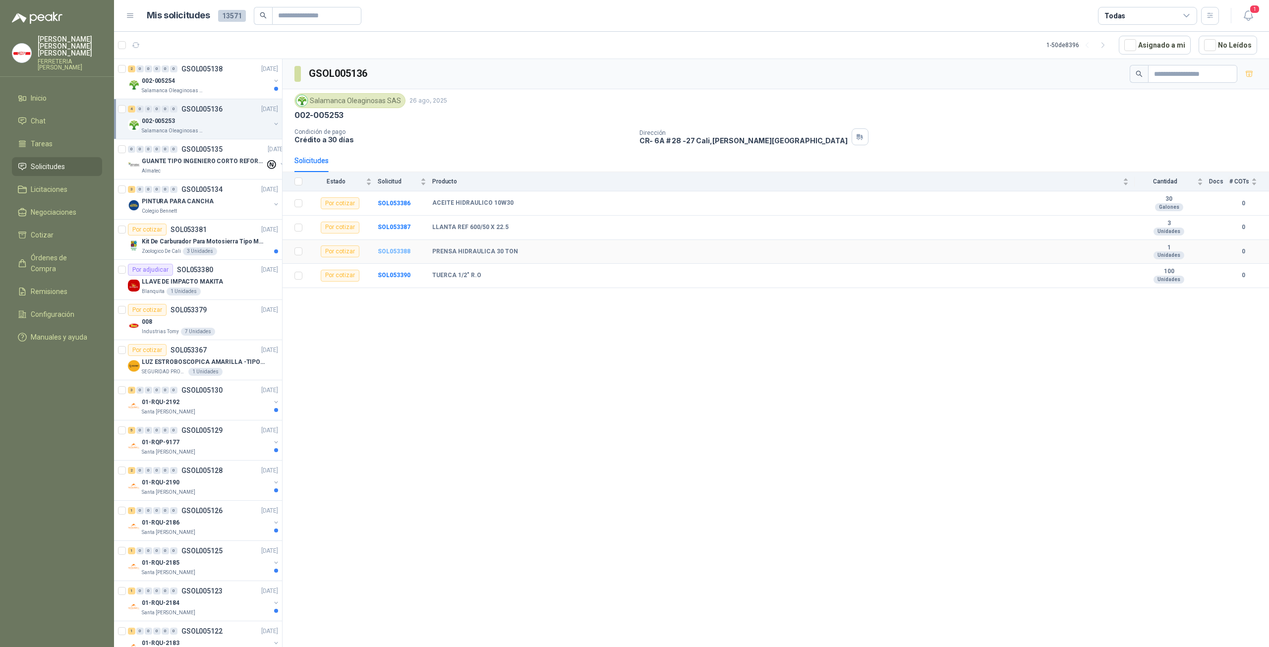
click at [381, 248] on b "SOL053388" at bounding box center [394, 251] width 33 height 7
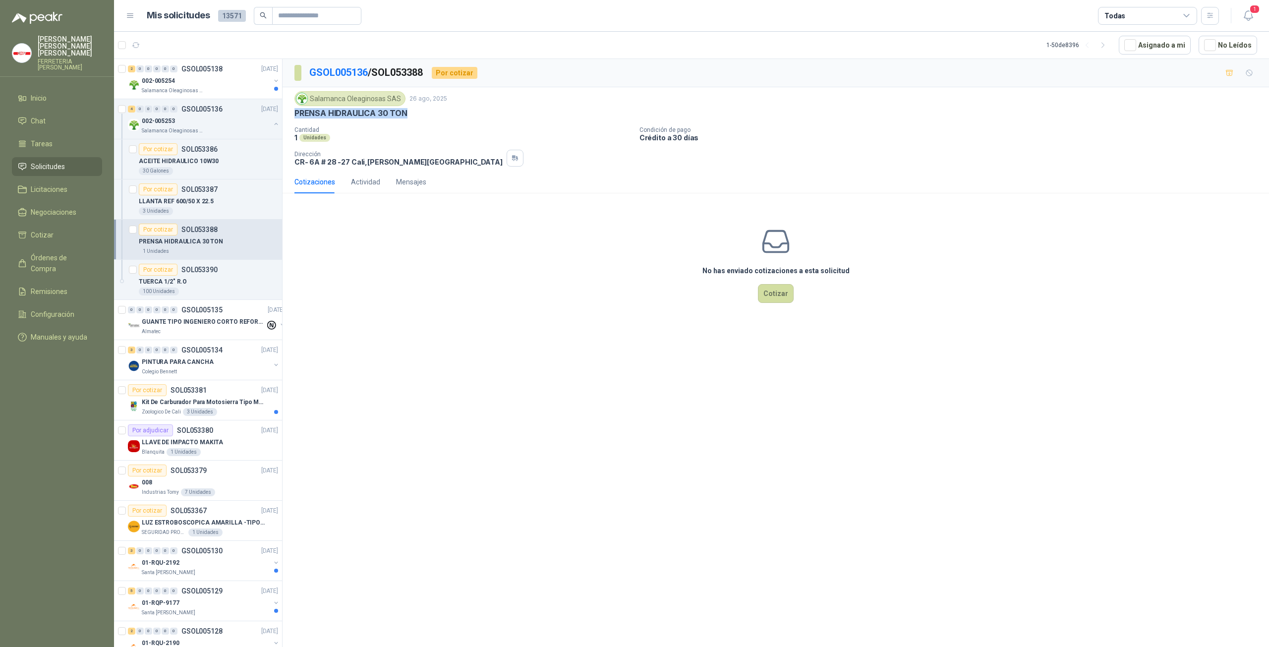
drag, startPoint x: 295, startPoint y: 111, endPoint x: 419, endPoint y: 116, distance: 124.0
click at [419, 116] on div "PRENSA HIDRAULICA 30 TON" at bounding box center [775, 113] width 963 height 10
copy p "PRENSA HIDRAULICA 30 TON"
